Goal: Task Accomplishment & Management: Manage account settings

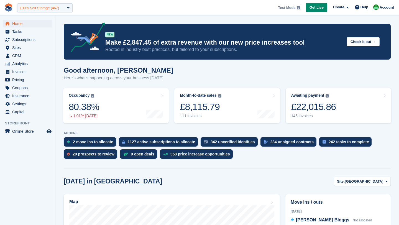
click at [25, 7] on div "100% Self Storage (467)" at bounding box center [39, 8] width 39 height 6
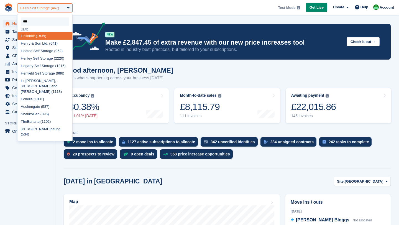
type input "****"
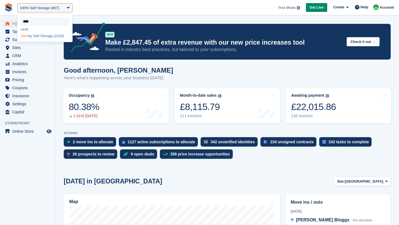
click at [31, 38] on div "Henl ey Self Storage (2220)" at bounding box center [44, 35] width 55 height 7
select select "****"
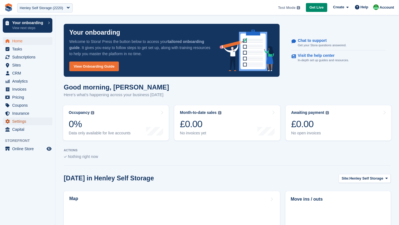
click at [14, 120] on span "Settings" at bounding box center [28, 121] width 33 height 8
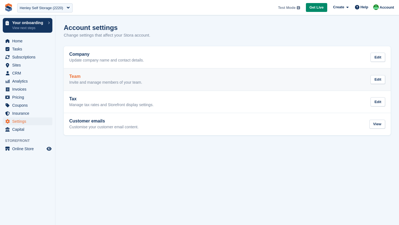
click at [101, 86] on link "Team Invite and manage members of your team. Edit" at bounding box center [227, 79] width 327 height 22
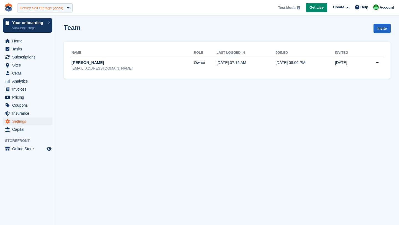
click at [39, 9] on div "Henley Self Storage (2220)" at bounding box center [41, 8] width 43 height 6
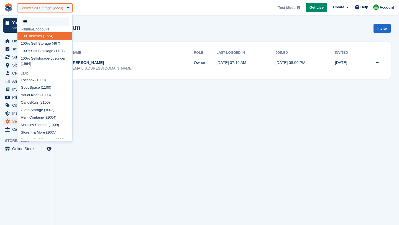
type input "****"
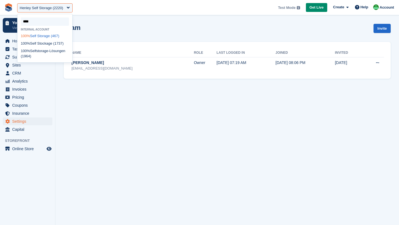
click at [39, 35] on div "100% Self Storage (467)" at bounding box center [44, 35] width 55 height 7
select select "***"
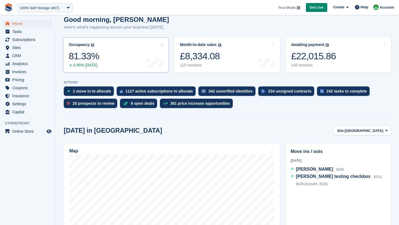
scroll to position [51, 0]
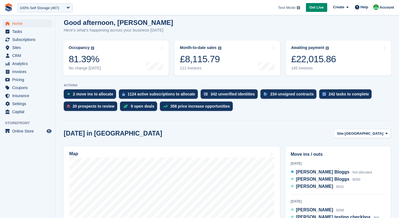
scroll to position [48, 0]
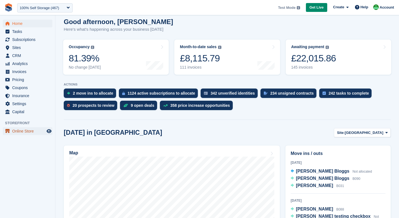
click at [40, 129] on span "Online Store" at bounding box center [28, 131] width 33 height 8
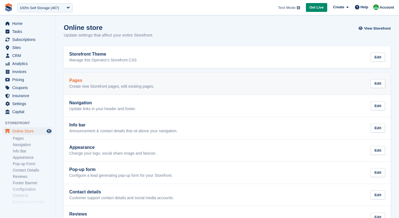
click at [101, 87] on p "Create new Storefront pages, edit existing pages." at bounding box center [111, 86] width 85 height 5
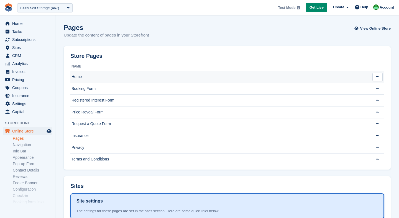
click at [83, 77] on td "Home" at bounding box center [219, 77] width 298 height 12
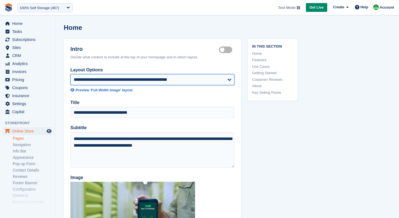
click at [89, 82] on select "**********" at bounding box center [152, 79] width 164 height 11
select select "**********"
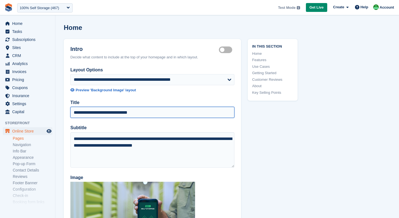
drag, startPoint x: 113, startPoint y: 115, endPoint x: 147, endPoint y: 112, distance: 33.9
click at [147, 112] on input "**********" at bounding box center [152, 112] width 164 height 11
type input "**********"
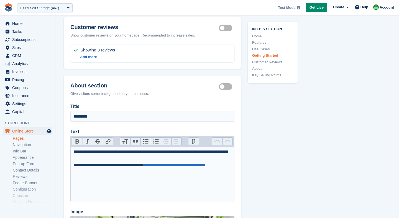
scroll to position [2274, 0]
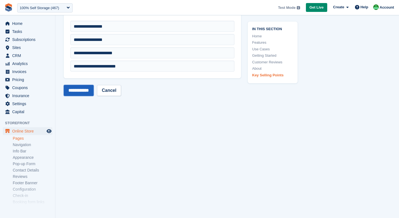
click at [80, 88] on input "**********" at bounding box center [79, 90] width 30 height 11
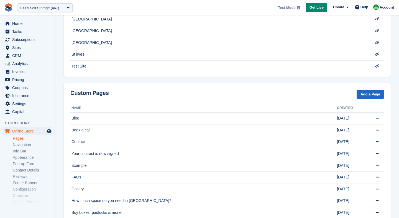
scroll to position [255, 0]
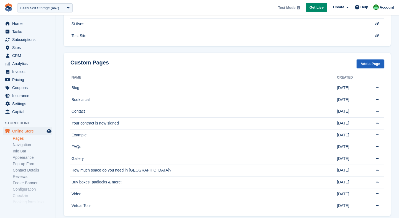
click at [369, 67] on link "Add a Page" at bounding box center [369, 64] width 27 height 9
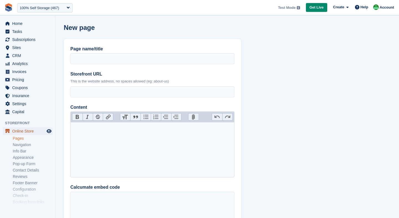
click at [31, 130] on span "Online Store" at bounding box center [28, 131] width 33 height 8
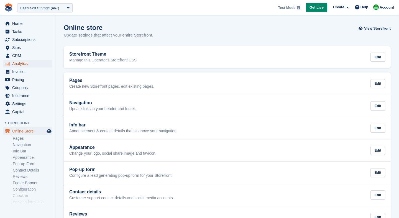
click at [16, 65] on span "Analytics" at bounding box center [28, 64] width 33 height 8
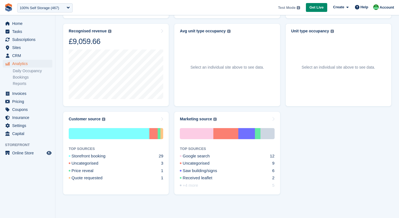
scroll to position [247, 0]
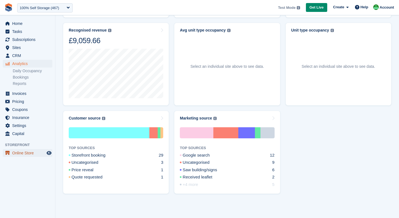
click at [26, 152] on span "Online Store" at bounding box center [28, 153] width 33 height 8
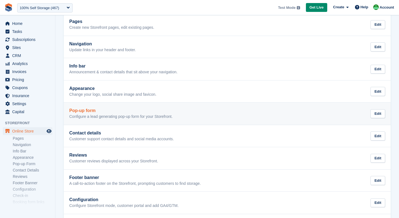
scroll to position [130, 0]
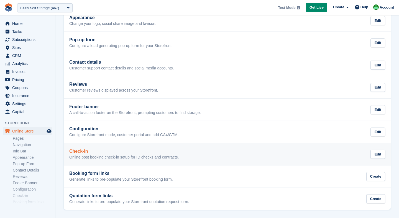
click at [94, 153] on h2 "Check-in" at bounding box center [123, 151] width 109 height 5
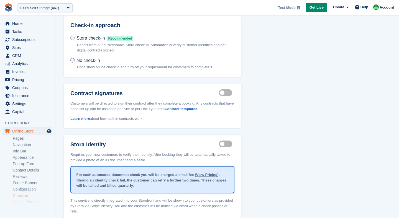
scroll to position [32, 0]
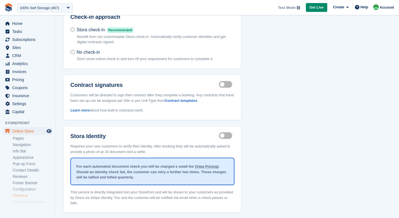
click at [226, 135] on label "Identity proof enabled" at bounding box center [227, 135] width 16 height 1
click at [23, 27] on span "Home" at bounding box center [28, 24] width 33 height 8
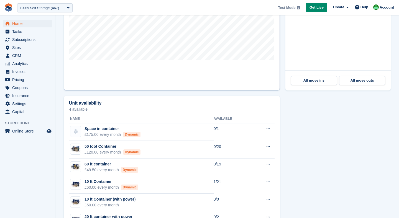
scroll to position [253, 0]
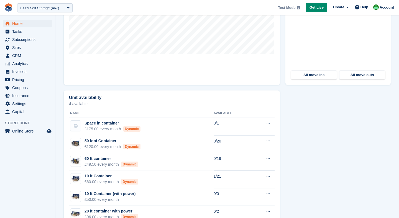
drag, startPoint x: 68, startPoint y: 97, endPoint x: 104, endPoint y: 95, distance: 36.1
click at [104, 95] on div "Unit availability 4 available Name Available Space in container £175.00 every m…" at bounding box center [172, 204] width 216 height 226
drag, startPoint x: 90, startPoint y: 104, endPoint x: 67, endPoint y: 104, distance: 23.3
click at [67, 104] on div "Unit availability 4 available Name Available Space in container £175.00 every m…" at bounding box center [172, 204] width 216 height 226
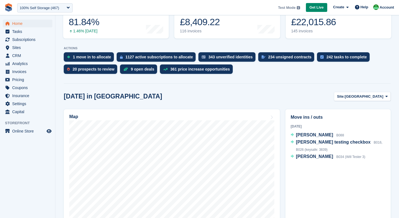
scroll to position [84, 0]
click at [29, 104] on span "Settings" at bounding box center [28, 104] width 33 height 8
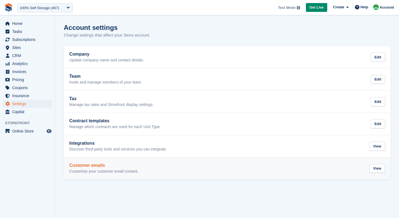
click at [101, 169] on div "Customer emails Customise your customer email content." at bounding box center [103, 168] width 69 height 11
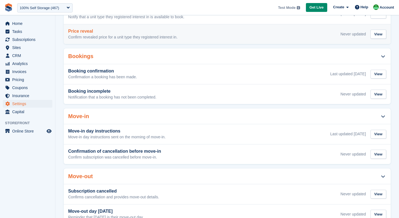
scroll to position [105, 0]
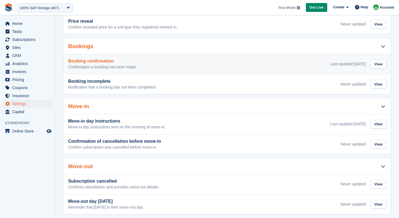
click at [105, 63] on h3 "Booking confirmation" at bounding box center [102, 61] width 69 height 5
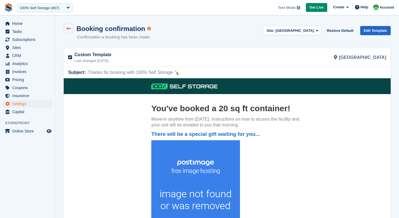
click at [69, 29] on icon at bounding box center [68, 29] width 4 height 4
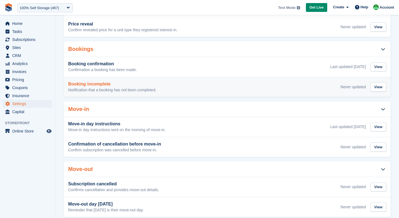
scroll to position [114, 0]
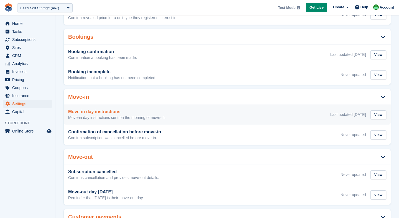
click at [104, 114] on div "Move-in day instructions Move-in day instructions sent on the morning of move-i…" at bounding box center [117, 114] width 98 height 11
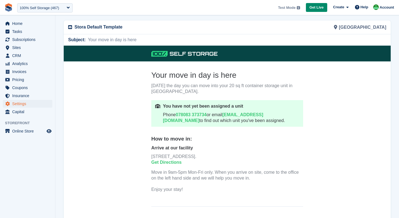
scroll to position [60, 0]
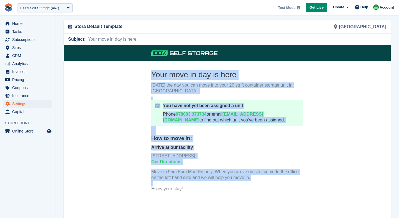
drag, startPoint x: 150, startPoint y: 139, endPoint x: 201, endPoint y: 180, distance: 64.8
click at [201, 180] on th "Your move in day is here Today's the day you can move into your 20 sq ft contai…" at bounding box center [227, 136] width 161 height 132
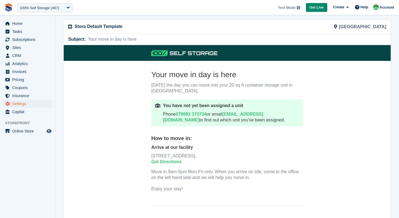
click at [193, 187] on p "Enjoy your stay!" at bounding box center [227, 189] width 152 height 6
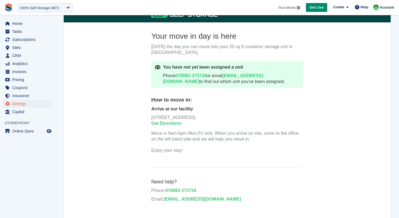
scroll to position [121, 0]
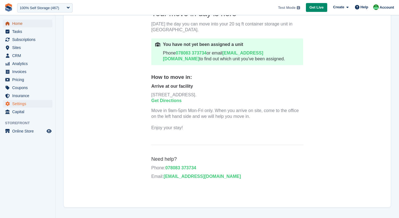
click at [33, 26] on span "Home" at bounding box center [28, 24] width 33 height 8
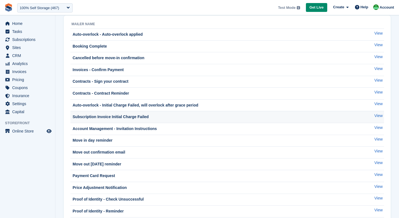
scroll to position [24, 0]
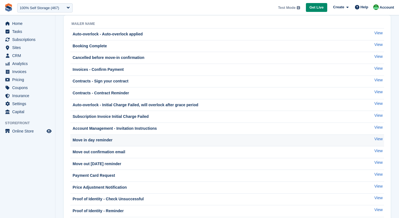
click at [95, 138] on div "Move in day reminder" at bounding box center [91, 140] width 41 height 6
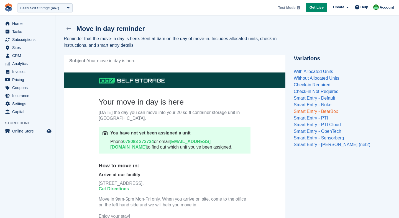
click at [314, 113] on link "Smart Entry - BearBox" at bounding box center [316, 111] width 44 height 5
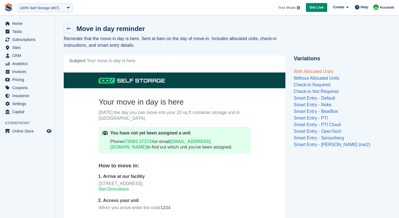
click at [313, 73] on link "With Allocated Units" at bounding box center [313, 71] width 39 height 5
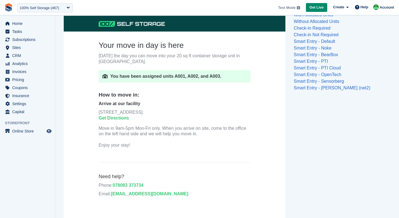
scroll to position [59, 0]
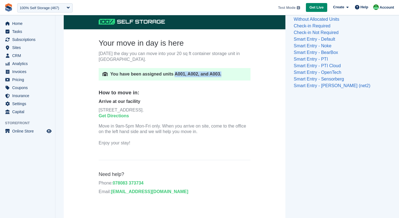
drag, startPoint x: 175, startPoint y: 74, endPoint x: 220, endPoint y: 74, distance: 45.4
click at [221, 73] on p "You have been assigned units A001, A002, and A003." at bounding box center [178, 74] width 136 height 6
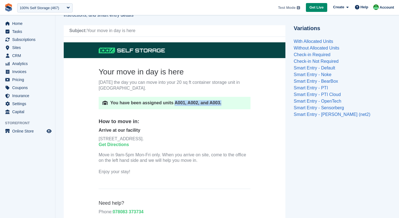
scroll to position [26, 0]
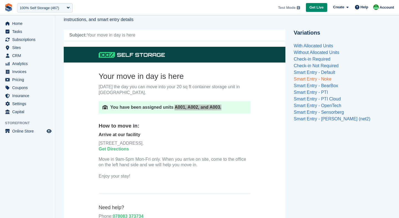
click at [317, 79] on link "Smart Entry - Noke" at bounding box center [313, 79] width 38 height 5
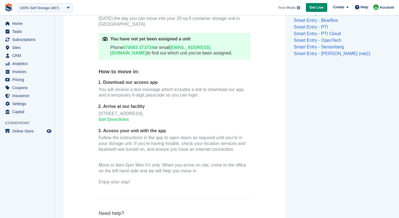
scroll to position [92, 0]
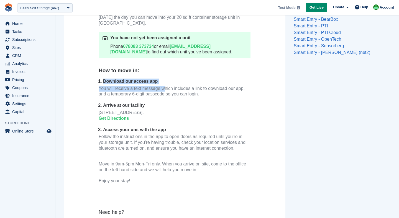
drag, startPoint x: 102, startPoint y: 82, endPoint x: 166, endPoint y: 93, distance: 65.3
click at [166, 93] on li "Download our access app You will receive a text message which includes a link t…" at bounding box center [176, 91] width 147 height 24
click at [160, 123] on div "123 Lace Street, Leicester, L12 7899. Get Directions" at bounding box center [175, 118] width 152 height 17
drag, startPoint x: 96, startPoint y: 111, endPoint x: 161, endPoint y: 113, distance: 64.3
click at [161, 113] on th "Your move in day is here Today's the day you can move into your 20 sq ft contai…" at bounding box center [174, 98] width 161 height 192
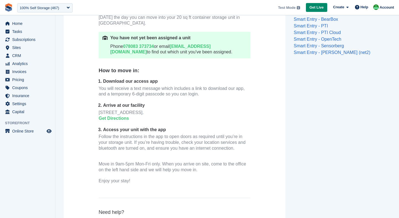
click at [161, 121] on div "123 Lace Street, Leicester, L12 7899. Get Directions" at bounding box center [175, 118] width 152 height 17
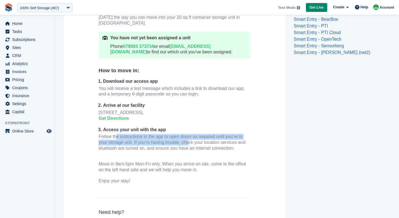
drag, startPoint x: 104, startPoint y: 135, endPoint x: 175, endPoint y: 142, distance: 71.2
click at [175, 142] on p "Follow the instructions in the app to open doors as required until you’re in yo…" at bounding box center [175, 145] width 152 height 23
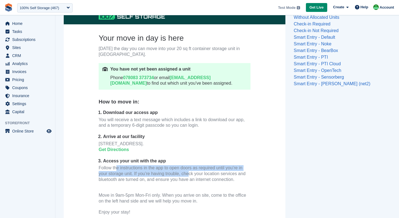
scroll to position [52, 0]
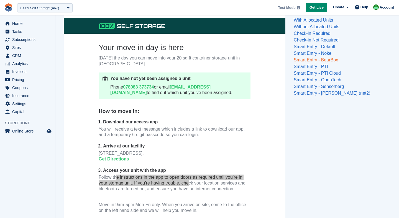
click at [318, 60] on link "Smart Entry - BearBox" at bounding box center [316, 60] width 44 height 5
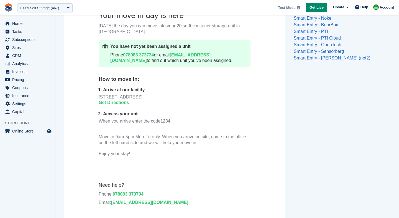
scroll to position [89, 0]
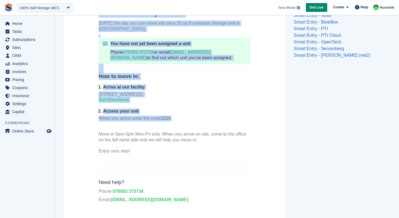
drag, startPoint x: 97, startPoint y: 75, endPoint x: 178, endPoint y: 117, distance: 91.1
click at [179, 118] on th "Your move in day is here Today's the day you can move into your 20 sq ft contai…" at bounding box center [174, 86] width 161 height 157
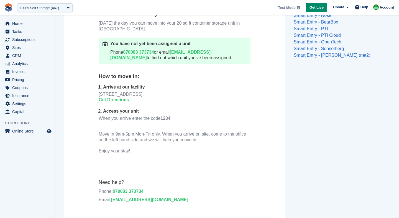
click at [170, 117] on b "1234" at bounding box center [165, 118] width 10 height 5
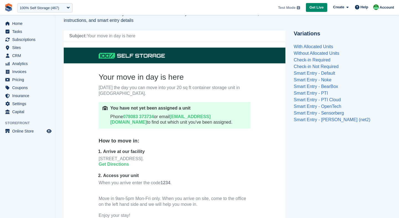
scroll to position [0, 0]
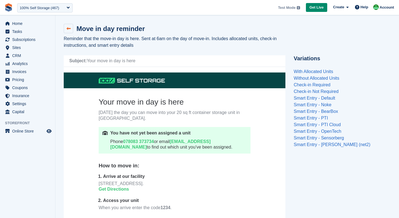
click at [69, 31] on link at bounding box center [68, 28] width 9 height 9
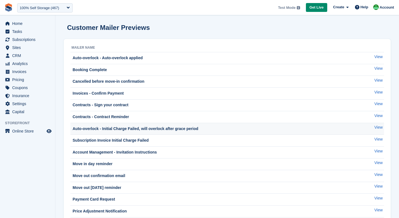
click at [134, 128] on div "Auto-overlock - Initial Charge Failed, will overlock after grace period" at bounding box center [134, 129] width 127 height 6
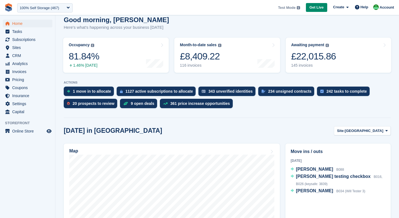
scroll to position [50, 0]
drag, startPoint x: 62, startPoint y: 81, endPoint x: 79, endPoint y: 80, distance: 17.5
drag, startPoint x: 78, startPoint y: 83, endPoint x: 61, endPoint y: 82, distance: 16.7
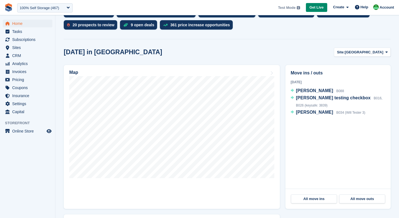
scroll to position [156, 0]
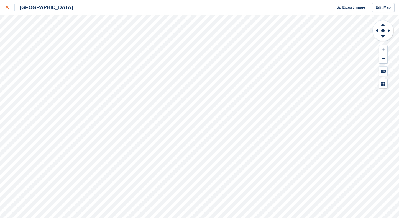
click at [4, 3] on link at bounding box center [7, 7] width 15 height 15
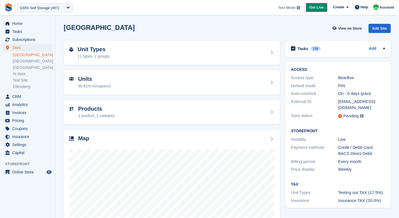
click at [32, 27] on ul "Home" at bounding box center [27, 24] width 55 height 8
click at [25, 24] on span "Home" at bounding box center [28, 24] width 33 height 8
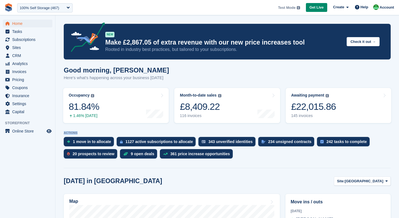
drag, startPoint x: 64, startPoint y: 132, endPoint x: 78, endPoint y: 132, distance: 14.7
click at [78, 132] on p "ACTIONS" at bounding box center [227, 133] width 327 height 4
click at [100, 168] on hr at bounding box center [227, 168] width 327 height 0
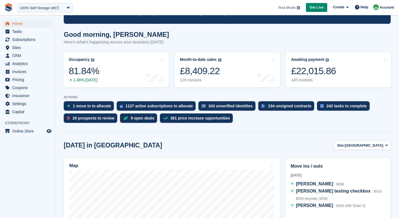
scroll to position [42, 0]
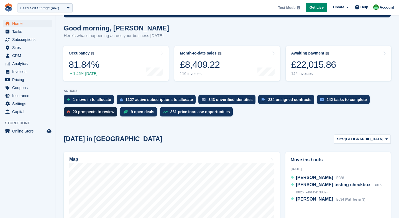
click at [90, 112] on div "20 prospects to review" at bounding box center [94, 112] width 42 height 4
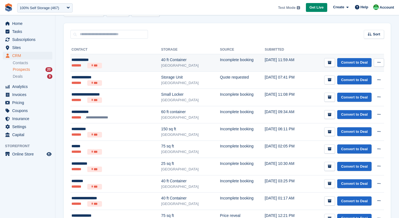
scroll to position [79, 0]
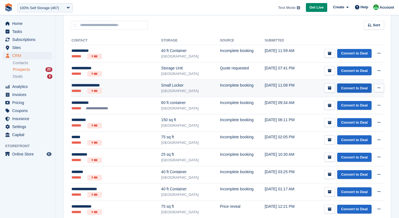
click at [351, 86] on link "Convert to Deal" at bounding box center [354, 88] width 34 height 9
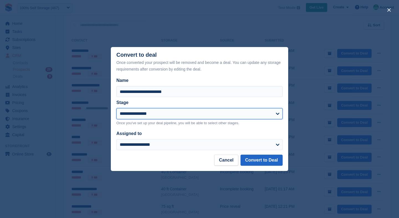
click at [129, 116] on select "**********" at bounding box center [199, 113] width 166 height 11
select select "****"
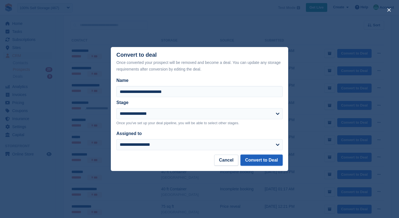
click at [253, 161] on button "Convert to Deal" at bounding box center [261, 160] width 42 height 11
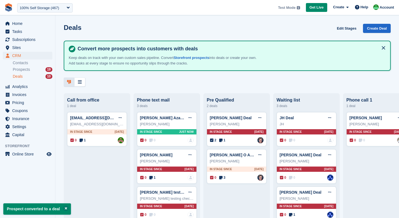
scroll to position [10, 0]
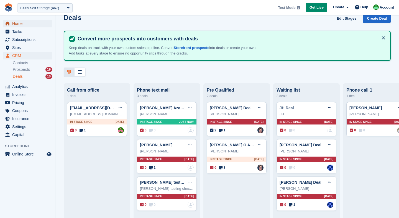
click at [25, 23] on span "Home" at bounding box center [28, 24] width 33 height 8
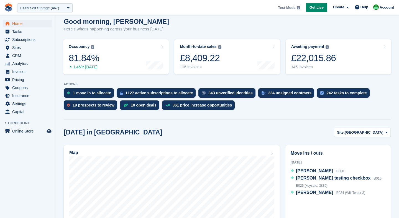
scroll to position [47, 0]
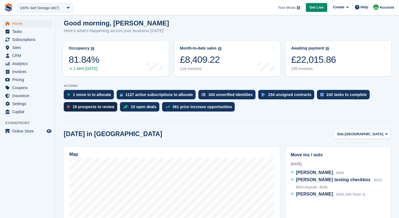
click at [91, 108] on div "19 prospects to review" at bounding box center [94, 107] width 42 height 4
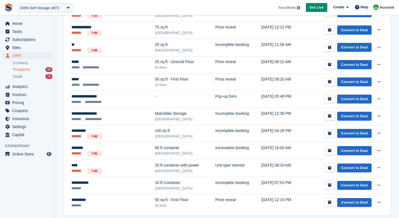
scroll to position [262, 0]
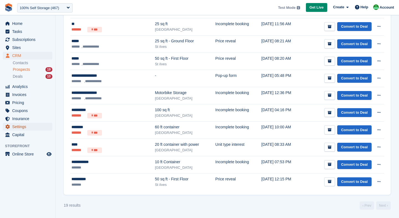
click at [20, 125] on span "Settings" at bounding box center [28, 127] width 33 height 8
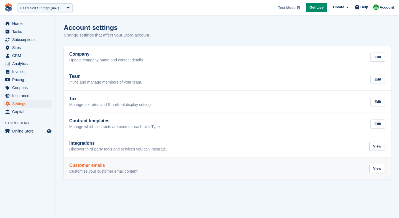
click at [109, 168] on div "Customer emails Customise your customer email content." at bounding box center [103, 168] width 69 height 11
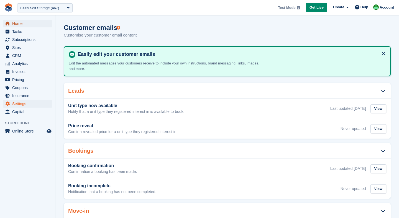
click at [27, 24] on span "Home" at bounding box center [28, 24] width 33 height 8
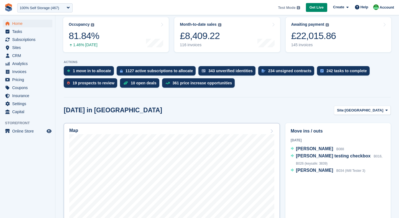
scroll to position [116, 0]
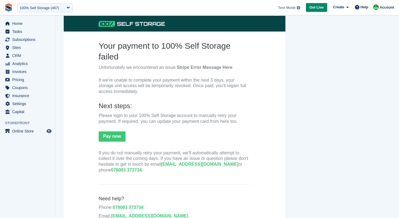
scroll to position [43, 0]
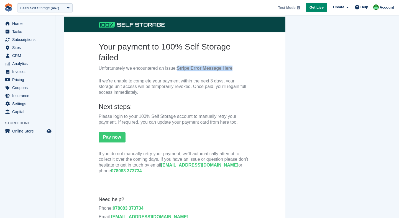
drag, startPoint x: 179, startPoint y: 67, endPoint x: 233, endPoint y: 69, distance: 54.0
click at [232, 69] on b "Stripe Error Message Here" at bounding box center [205, 68] width 56 height 5
click at [194, 139] on th "Your payment to 100% Self Storage failed Unfortunately we encountered an issue:…" at bounding box center [175, 109] width 152 height 136
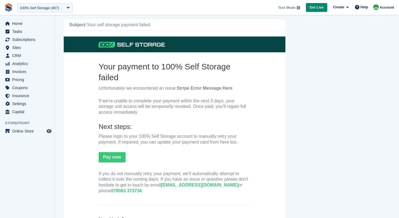
scroll to position [6, 0]
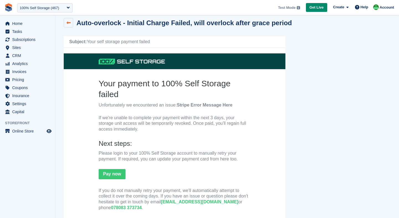
click at [68, 23] on icon at bounding box center [68, 23] width 4 height 4
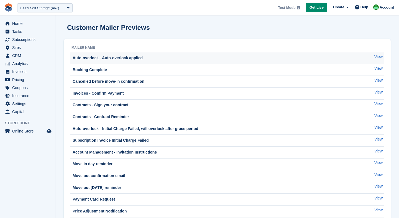
click at [95, 57] on div "Auto-overlock - Auto-overlock applied" at bounding box center [106, 58] width 71 height 6
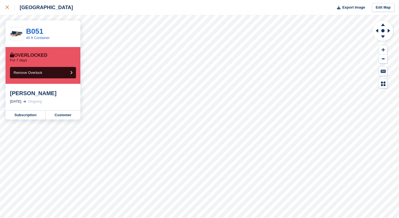
click at [11, 11] on div at bounding box center [10, 7] width 9 height 7
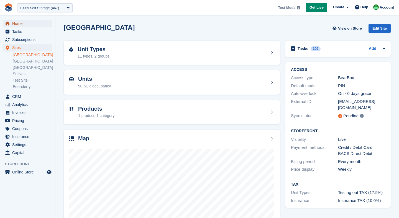
click at [22, 22] on span "Home" at bounding box center [28, 24] width 33 height 8
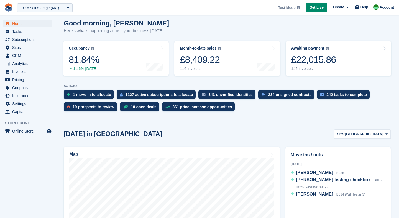
scroll to position [47, 0]
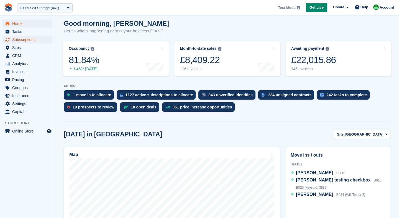
click at [20, 40] on span "Subscriptions" at bounding box center [28, 40] width 33 height 8
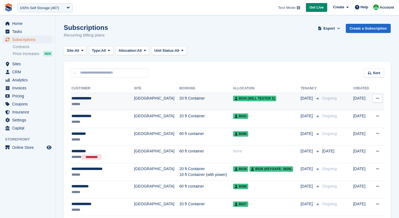
click at [121, 100] on div "**********" at bounding box center [98, 99] width 55 height 6
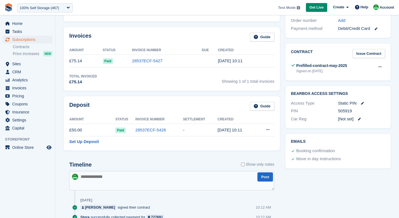
scroll to position [173, 0]
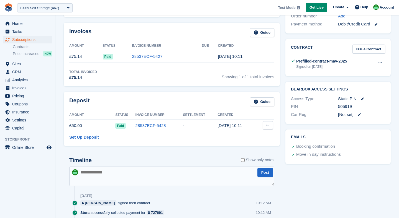
click at [266, 125] on icon at bounding box center [267, 126] width 3 height 4
click at [244, 138] on p "Settle deposit" at bounding box center [246, 136] width 48 height 7
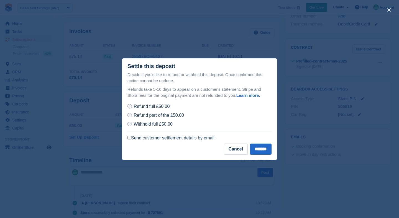
click at [130, 140] on label "Send customer settlement details by email." at bounding box center [171, 138] width 88 height 6
click at [262, 155] on input "*******" at bounding box center [261, 149] width 22 height 11
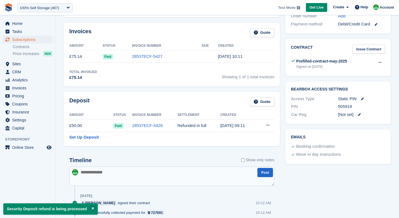
click at [295, 62] on div at bounding box center [293, 61] width 4 height 6
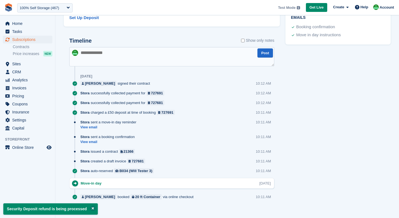
scroll to position [297, 0]
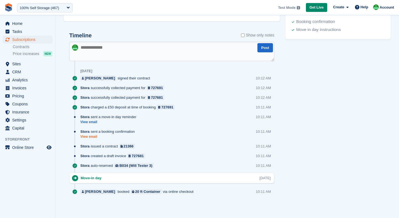
click at [88, 137] on link "View email" at bounding box center [108, 137] width 57 height 5
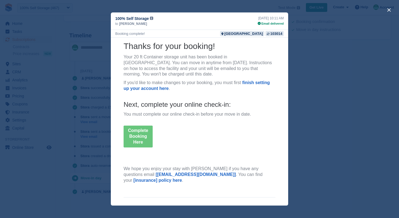
scroll to position [19, 0]
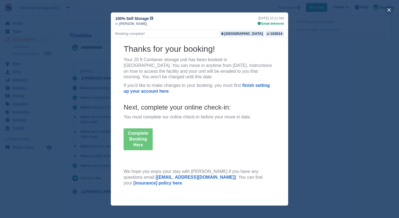
click at [388, 10] on button "close" at bounding box center [388, 10] width 9 height 9
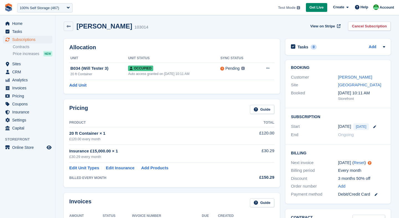
scroll to position [0, 0]
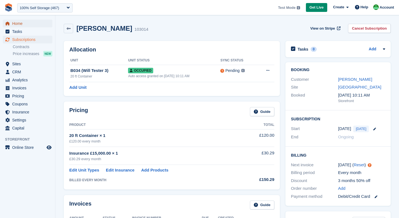
click at [12, 25] on span "Home" at bounding box center [28, 24] width 33 height 8
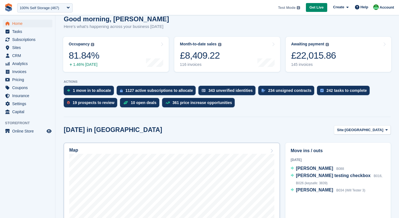
scroll to position [51, 0]
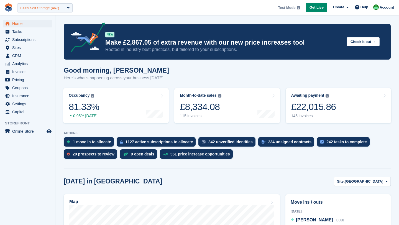
scroll to position [51, 0]
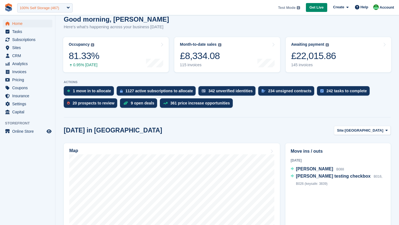
click at [33, 9] on div "100% Self Storage (467)" at bounding box center [39, 8] width 39 height 6
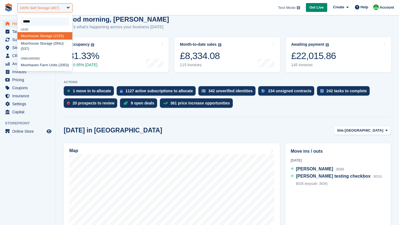
type input "******"
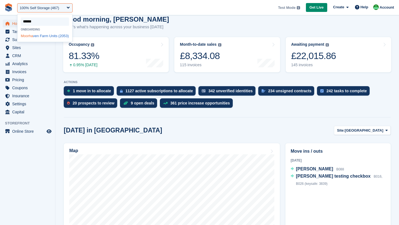
click at [33, 40] on div "Moorha ven Farm Units (2053)" at bounding box center [44, 35] width 55 height 7
select select "****"
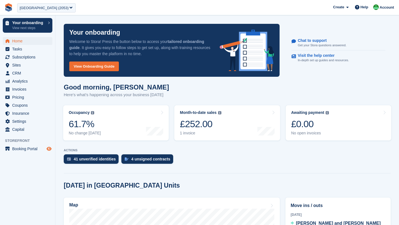
click at [49, 150] on icon "Preview store" at bounding box center [49, 149] width 5 height 4
